Goal: Transaction & Acquisition: Purchase product/service

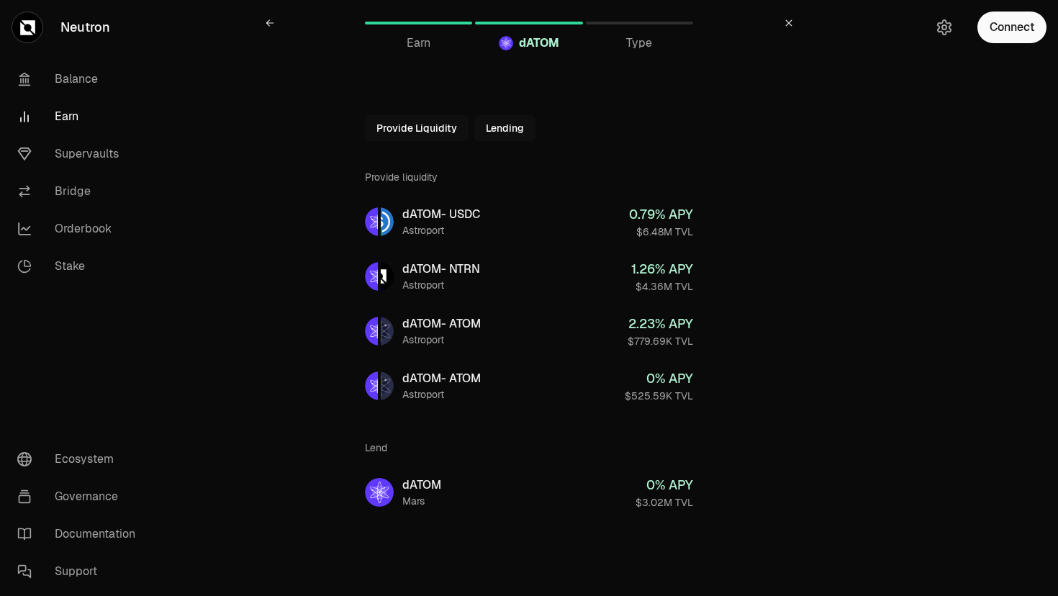
click at [418, 127] on button "Provide Liquidity" at bounding box center [417, 128] width 104 height 26
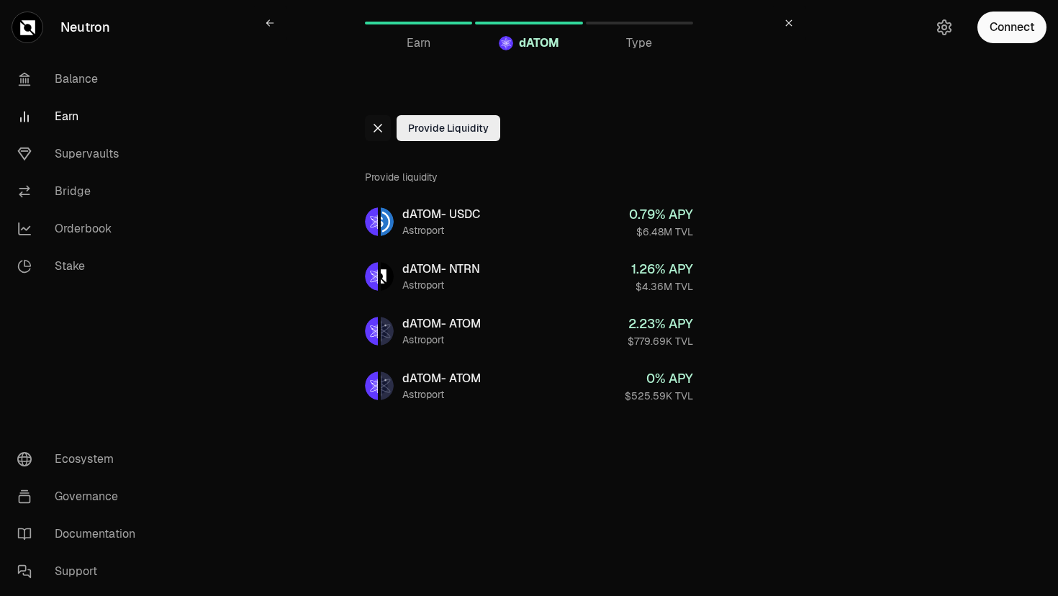
click at [376, 130] on icon at bounding box center [377, 128] width 9 height 9
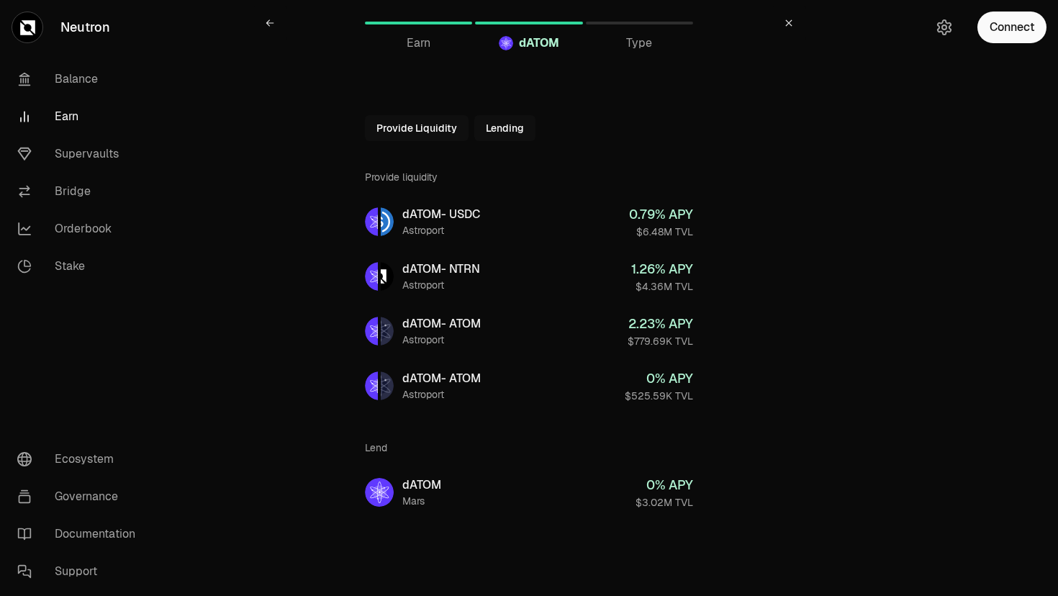
click at [376, 130] on button "Provide Liquidity" at bounding box center [417, 128] width 104 height 26
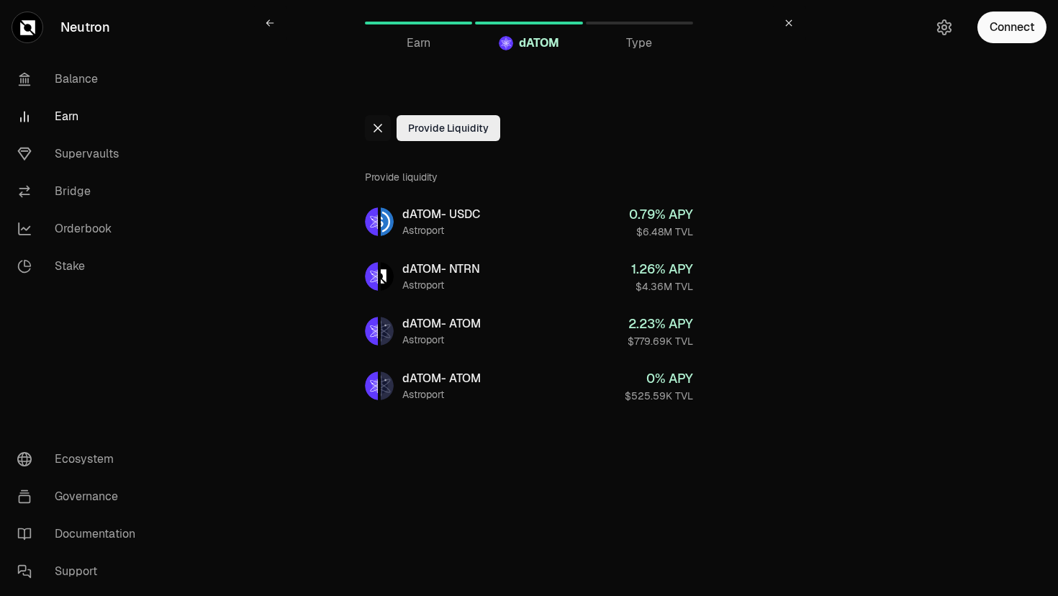
click at [376, 130] on icon at bounding box center [377, 128] width 9 height 9
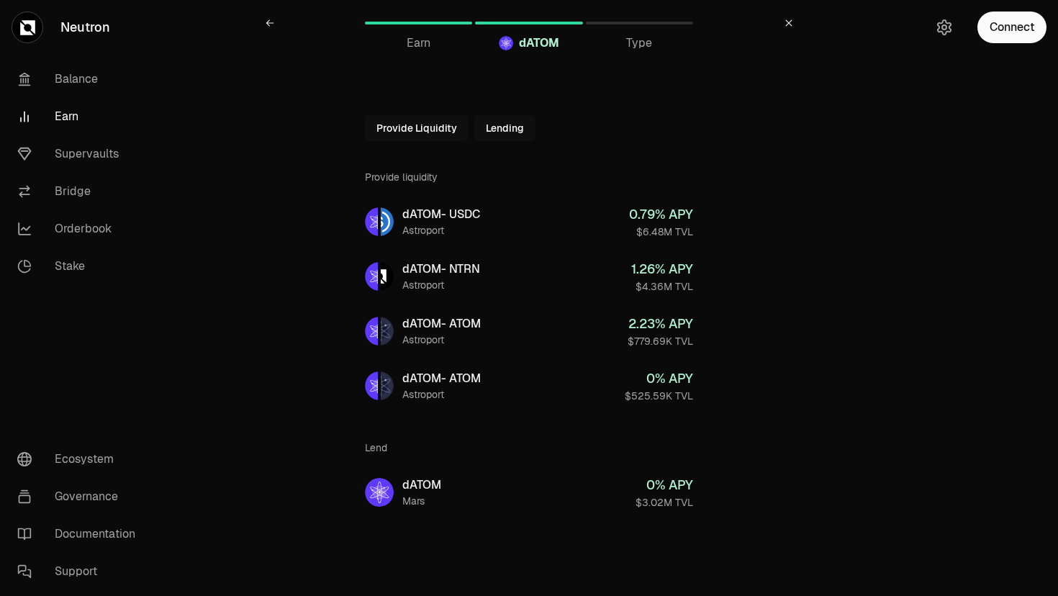
click at [414, 25] on link "Earn" at bounding box center [418, 23] width 107 height 35
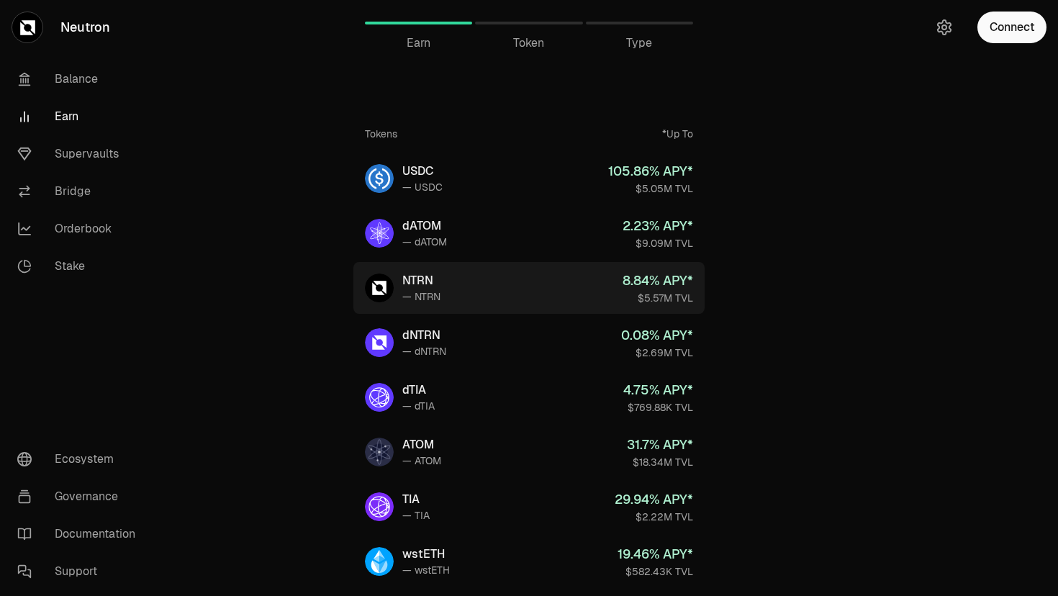
click at [486, 292] on link "NTRN — NTRN 8.84 % APY* $5.57M TVL" at bounding box center [528, 288] width 351 height 52
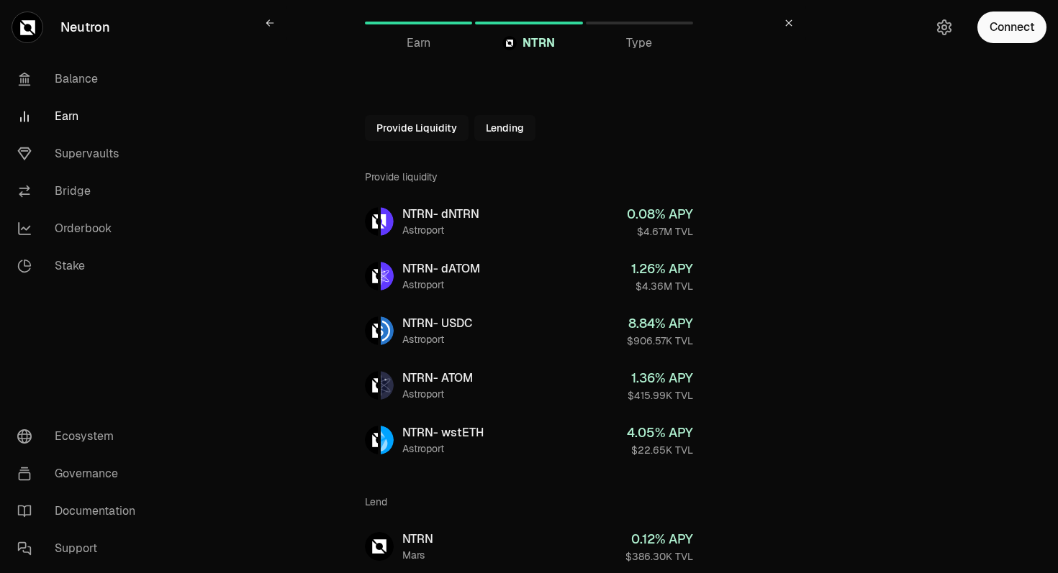
click at [417, 31] on link "Earn" at bounding box center [418, 23] width 107 height 35
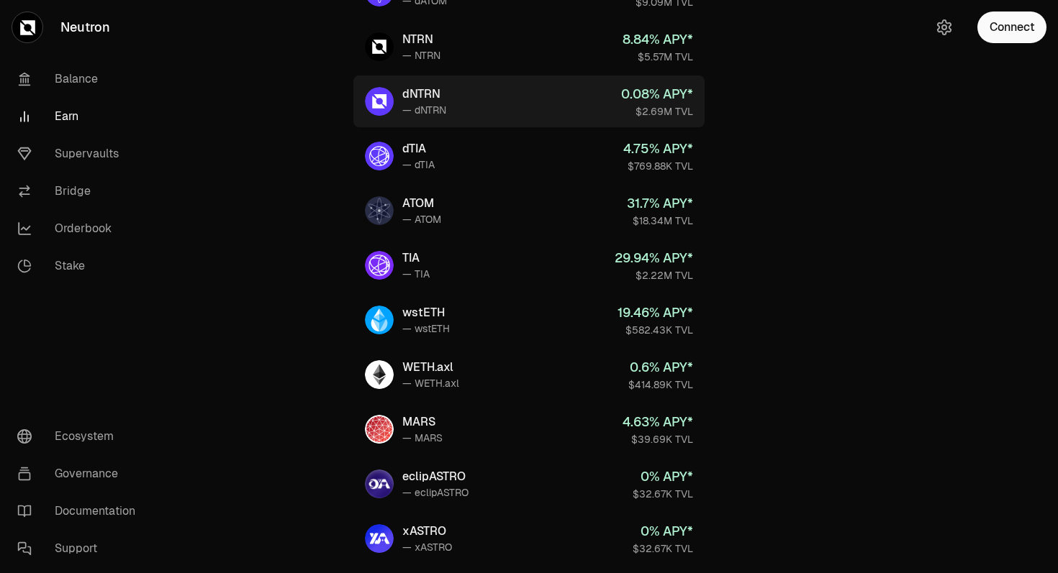
scroll to position [279, 0]
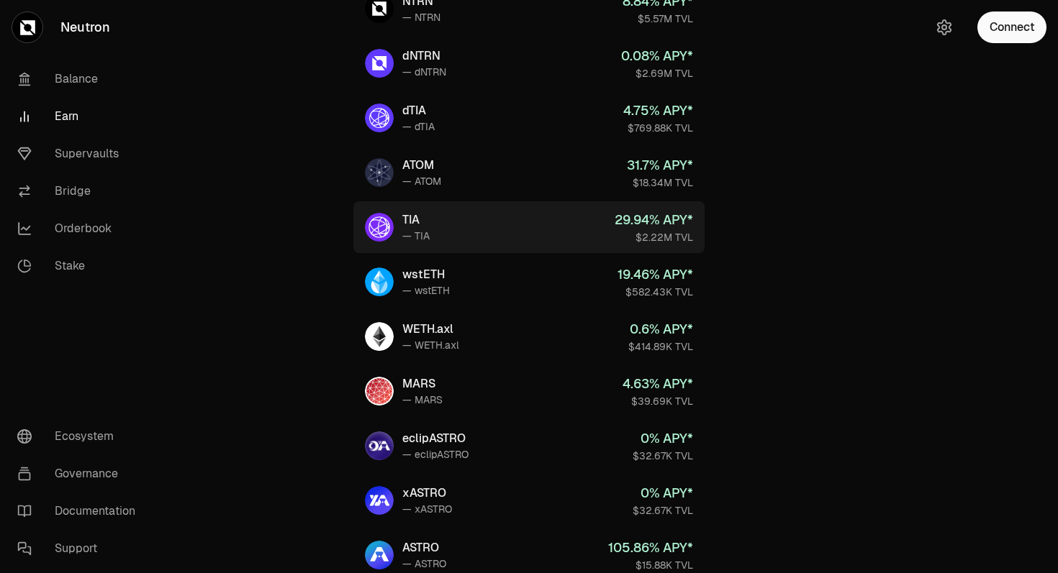
click at [430, 226] on link "TIA — TIA 29.94 % APY* $2.22M TVL" at bounding box center [528, 227] width 351 height 52
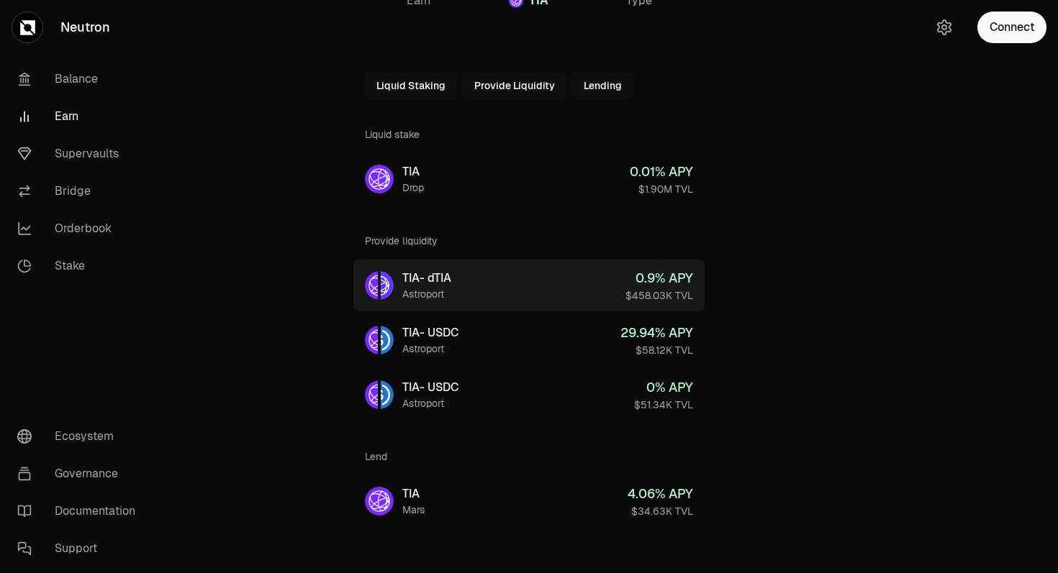
scroll to position [54, 0]
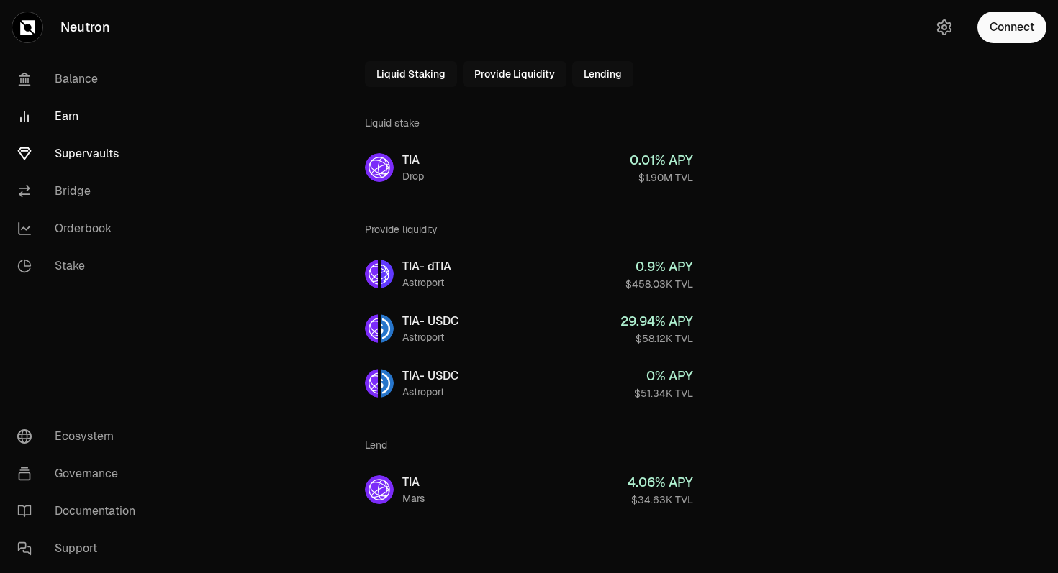
click at [50, 145] on link "Supervaults" at bounding box center [81, 153] width 150 height 37
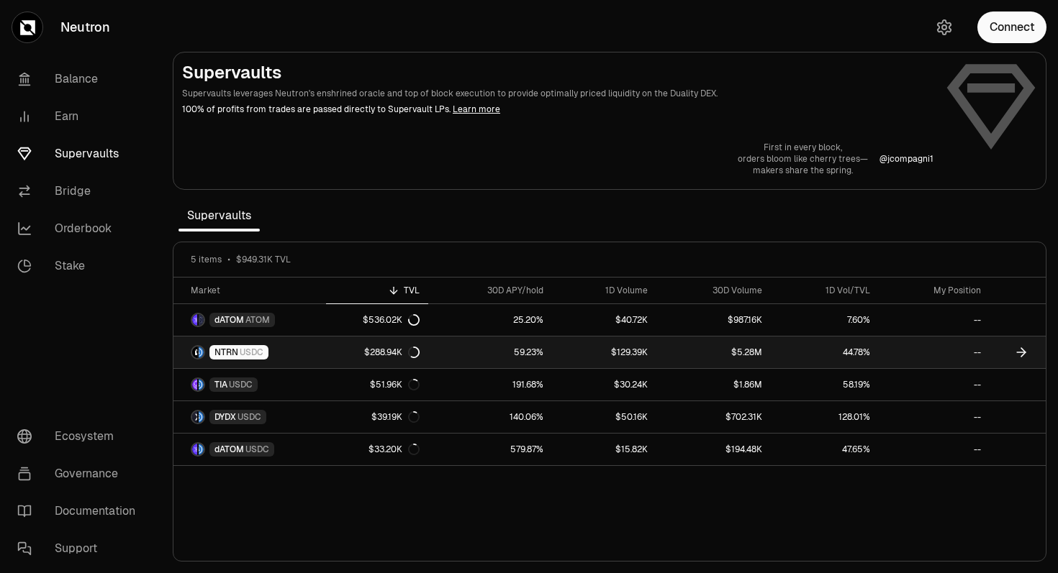
click at [306, 348] on link "NTRN USDC" at bounding box center [249, 353] width 153 height 32
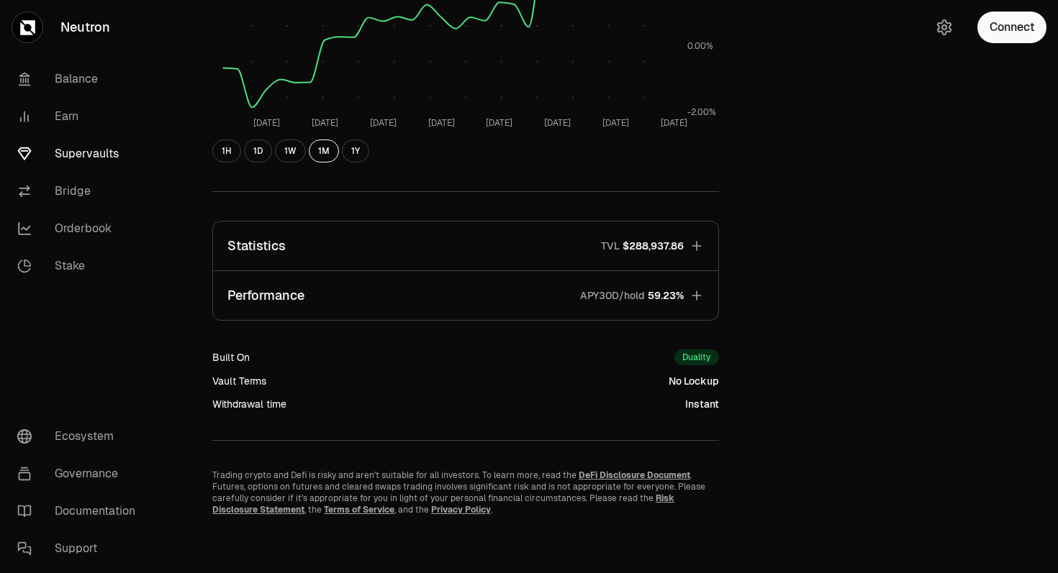
scroll to position [118, 0]
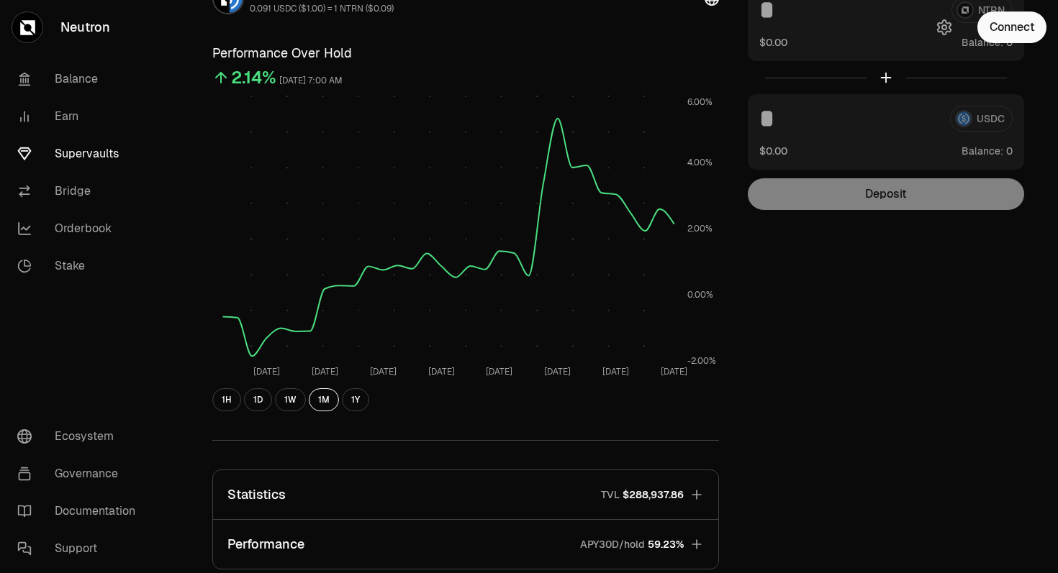
click at [75, 160] on link "Supervaults" at bounding box center [81, 153] width 150 height 37
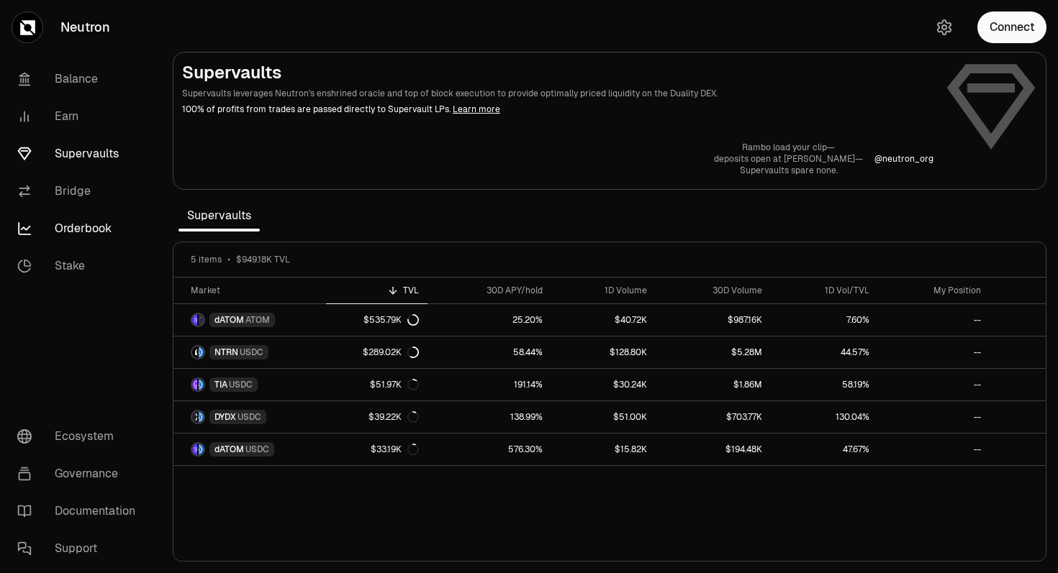
click at [88, 236] on link "Orderbook" at bounding box center [81, 228] width 150 height 37
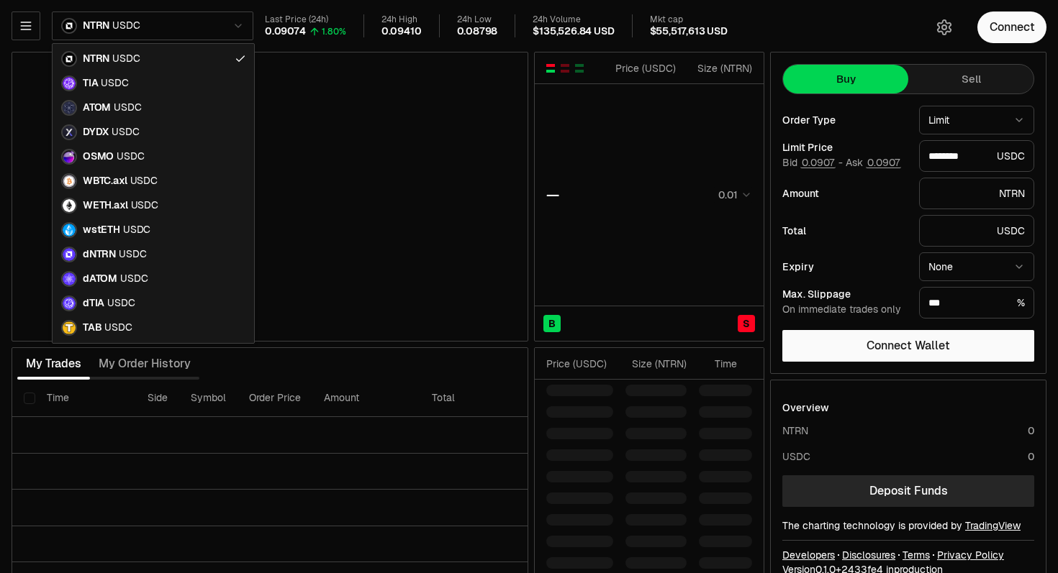
click at [141, 16] on html "Neutron Balance Earn Supervaults Bridge Orderbook Stake Ecosystem Governance Do…" at bounding box center [529, 300] width 1058 height 601
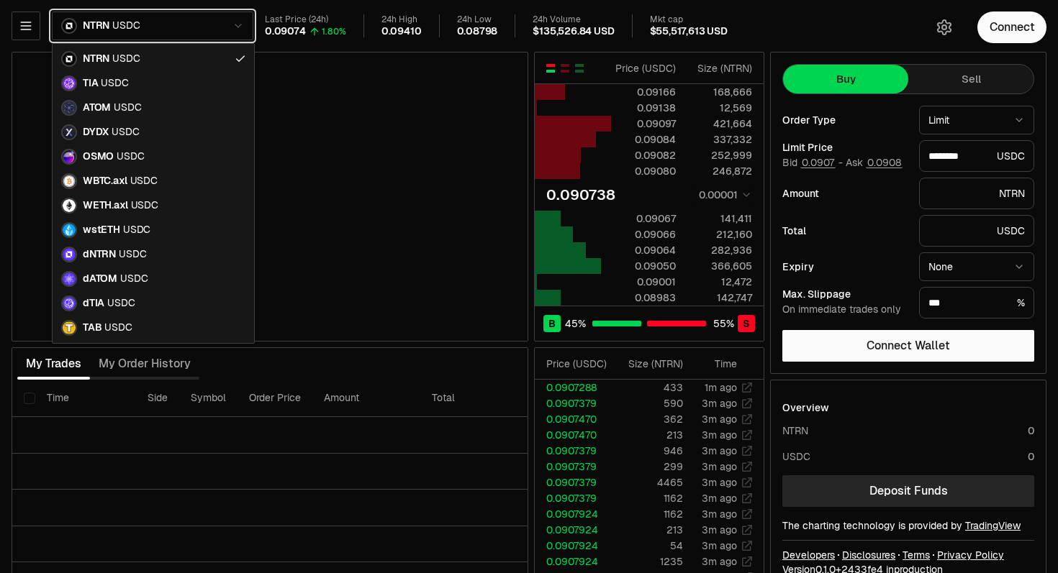
click at [164, 6] on html "Neutron Balance Earn Supervaults Bridge Orderbook Stake Ecosystem Governance Do…" at bounding box center [529, 300] width 1058 height 601
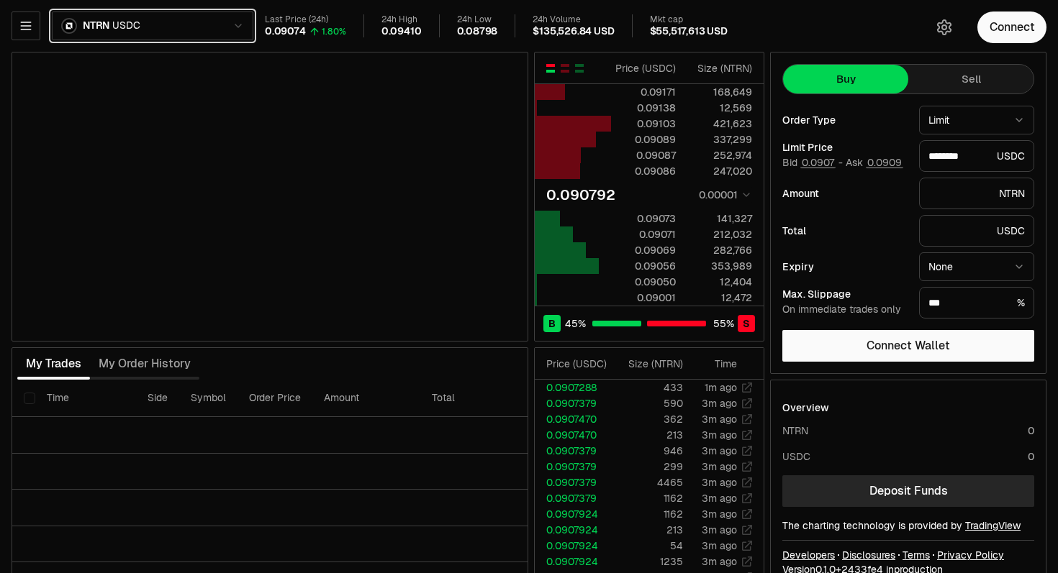
type input "********"
